Goal: Navigation & Orientation: Find specific page/section

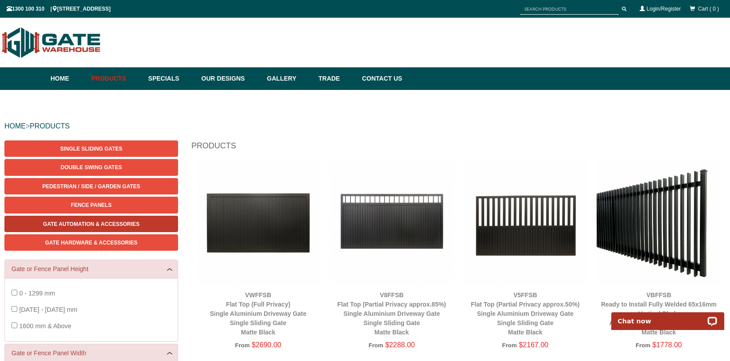
click at [119, 223] on span "Gate Automation & Accessories" at bounding box center [91, 224] width 97 height 6
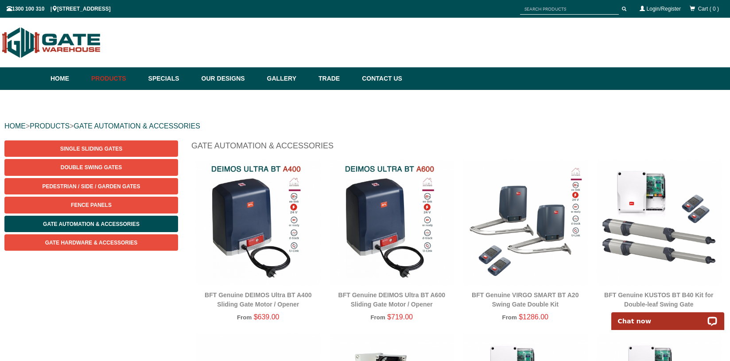
click at [558, 12] on input "text" at bounding box center [569, 9] width 99 height 11
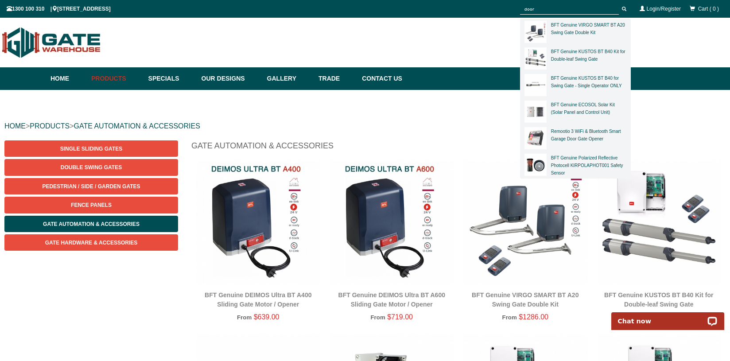
type input "door"
click at [618, 4] on button "submit" at bounding box center [624, 9] width 13 height 11
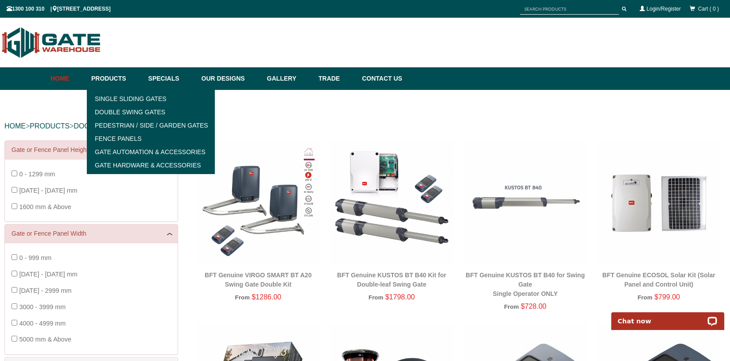
click at [59, 82] on link "Home" at bounding box center [69, 78] width 36 height 23
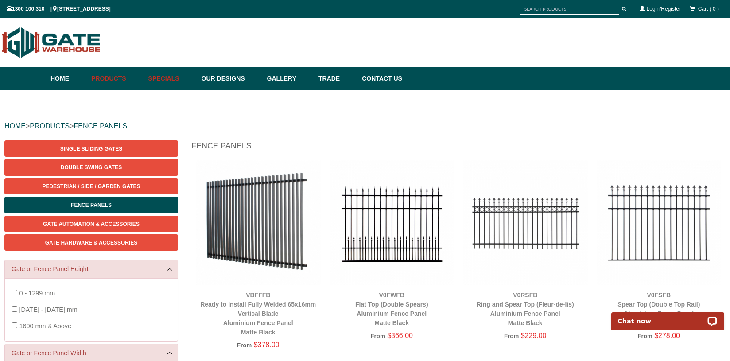
click at [158, 83] on link "Specials" at bounding box center [170, 78] width 53 height 23
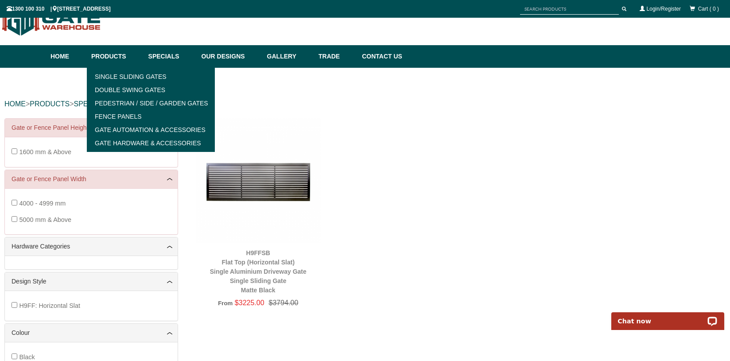
click at [120, 55] on link "Products" at bounding box center [115, 56] width 57 height 23
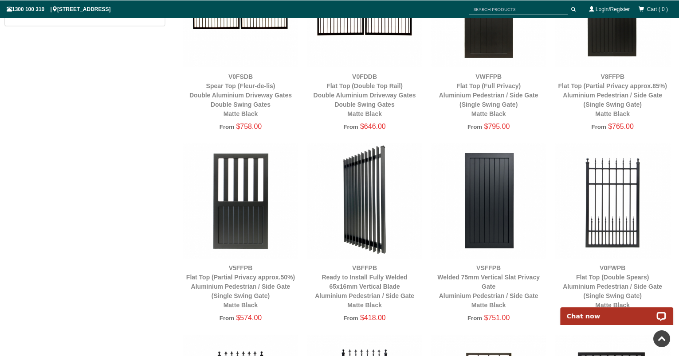
scroll to position [977, 0]
